Goal: Task Accomplishment & Management: Complete application form

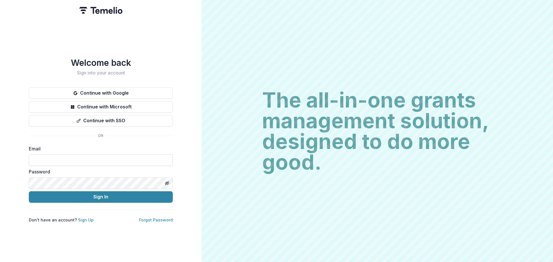
click at [95, 155] on input at bounding box center [101, 161] width 144 height 12
type input "**********"
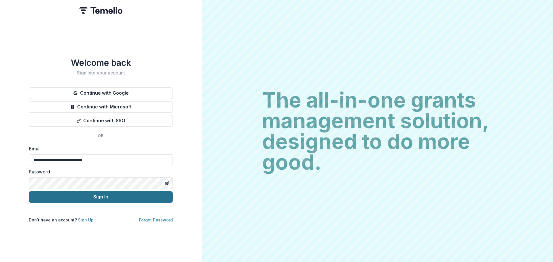
click at [98, 195] on button "Sign In" at bounding box center [101, 197] width 144 height 12
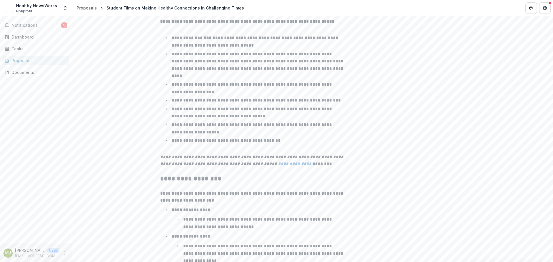
scroll to position [864, 0]
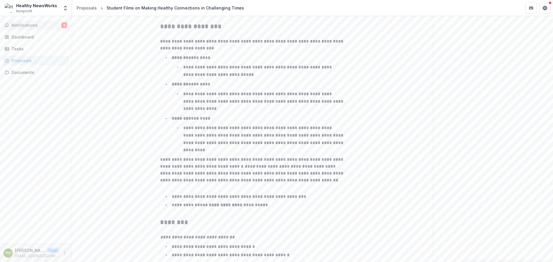
click at [25, 27] on span "Notifications" at bounding box center [37, 25] width 50 height 5
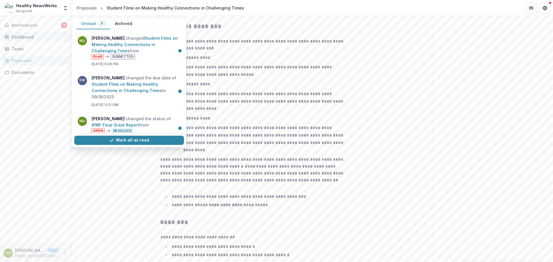
click at [30, 35] on div "Dashboard" at bounding box center [38, 37] width 53 height 6
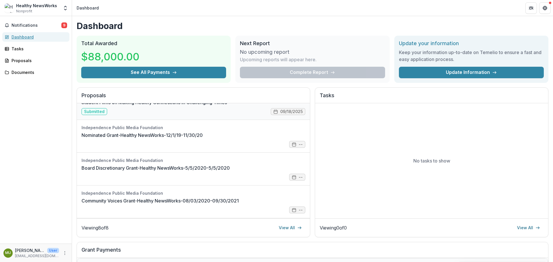
scroll to position [152, 0]
click at [20, 49] on div "Tasks" at bounding box center [38, 49] width 53 height 6
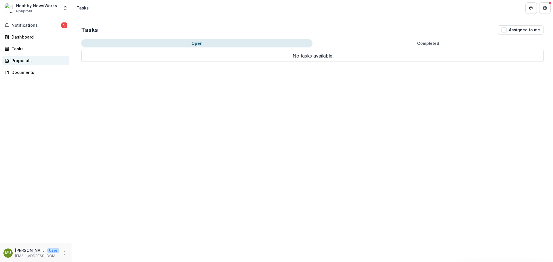
click at [21, 60] on div "Proposals" at bounding box center [38, 61] width 53 height 6
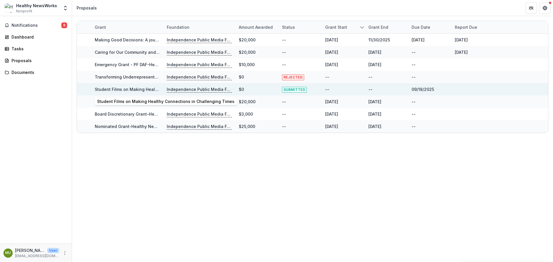
click at [130, 89] on link "Student Films on Making Healthy Connections in Challenging Times" at bounding box center [163, 89] width 137 height 5
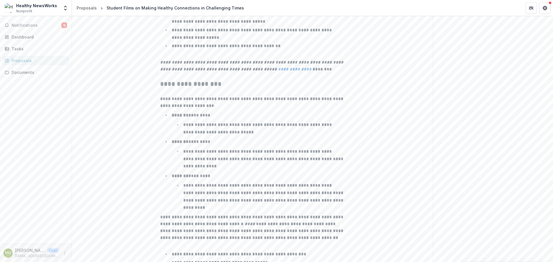
scroll to position [907, 0]
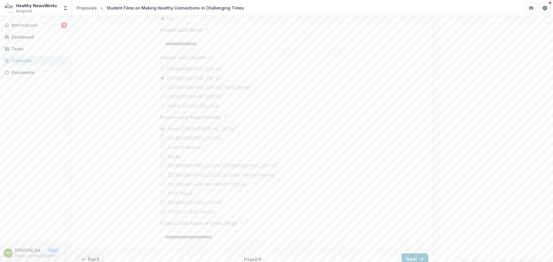
scroll to position [1510, 0]
click at [412, 253] on button "Next" at bounding box center [414, 259] width 27 height 12
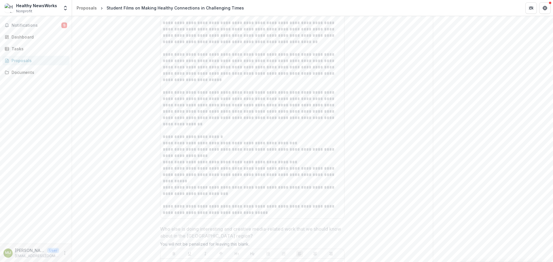
scroll to position [2308, 0]
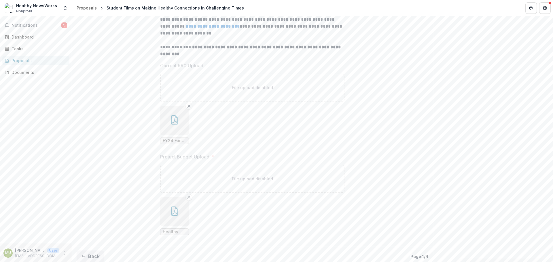
scroll to position [209, 0]
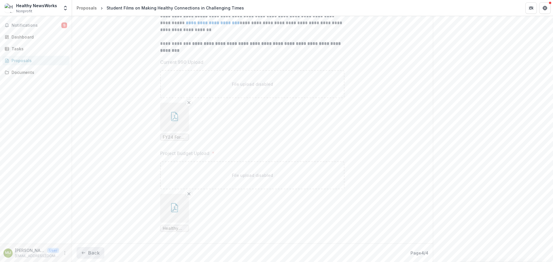
click at [94, 252] on button "Back" at bounding box center [91, 253] width 28 height 12
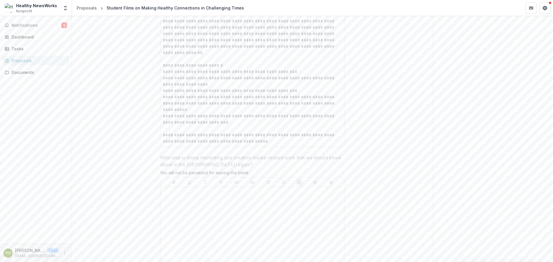
scroll to position [2308, 0]
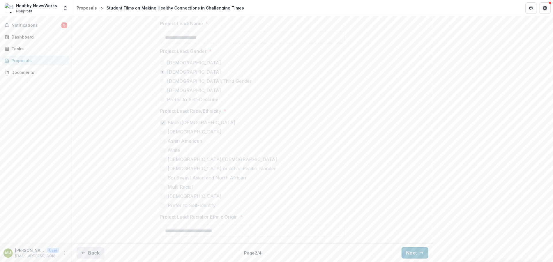
scroll to position [1510, 0]
click at [94, 253] on button "Back" at bounding box center [91, 259] width 28 height 12
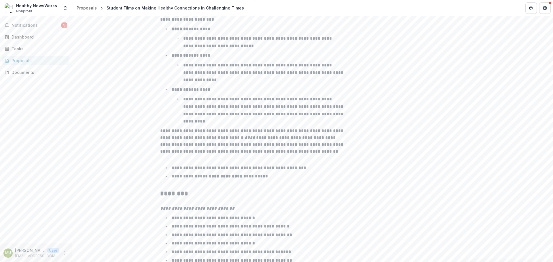
scroll to position [878, 0]
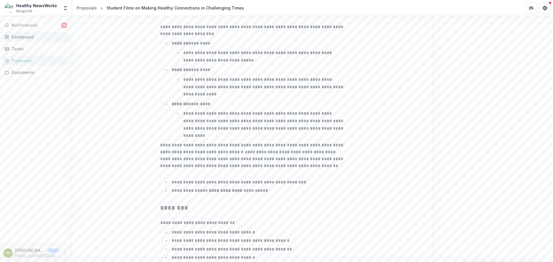
click at [27, 35] on div "Dashboard" at bounding box center [38, 37] width 53 height 6
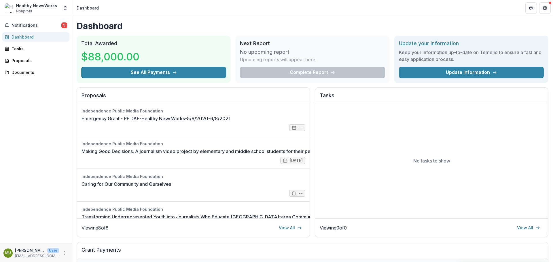
click at [56, 116] on div "Notifications 9 Dashboard Tasks Proposals Documents" at bounding box center [36, 130] width 72 height 228
click at [25, 61] on div "Proposals" at bounding box center [38, 61] width 53 height 6
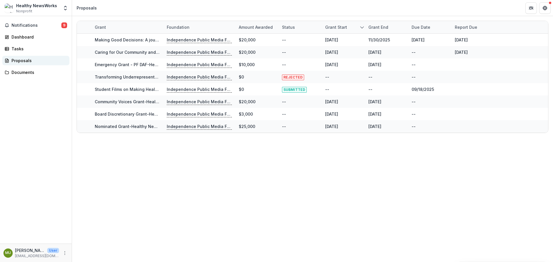
click at [23, 60] on div "Proposals" at bounding box center [38, 61] width 53 height 6
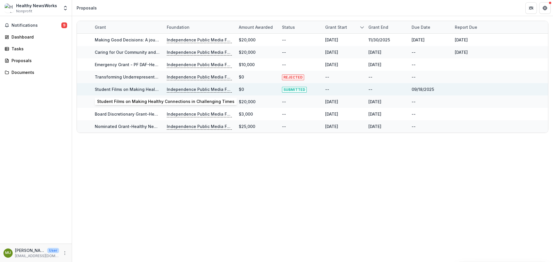
click at [130, 89] on link "Student Films on Making Healthy Connections in Challenging Times" at bounding box center [163, 89] width 137 height 5
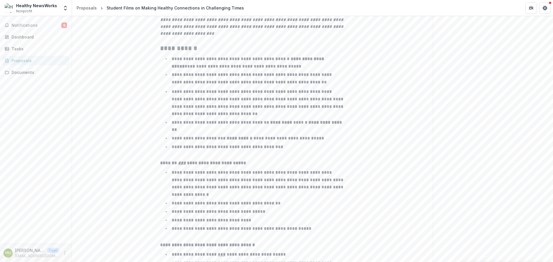
scroll to position [417, 0]
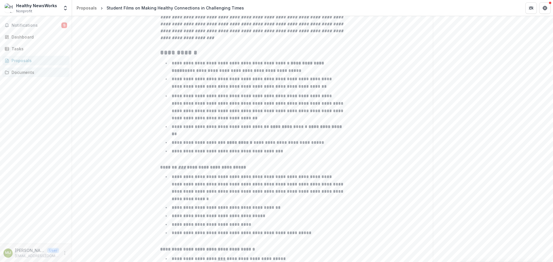
click at [20, 73] on div "Documents" at bounding box center [38, 72] width 53 height 6
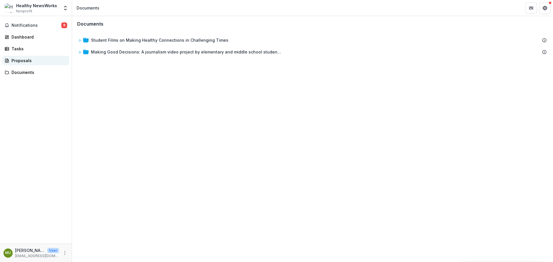
click at [19, 61] on div "Proposals" at bounding box center [38, 61] width 53 height 6
